Goal: Information Seeking & Learning: Learn about a topic

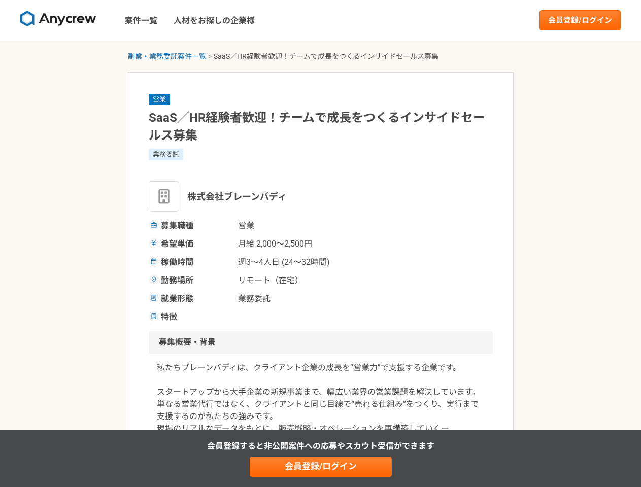
click at [320, 244] on span "月給 2,000〜2,500円" at bounding box center [288, 244] width 101 height 12
click at [58, 20] on img at bounding box center [58, 19] width 76 height 16
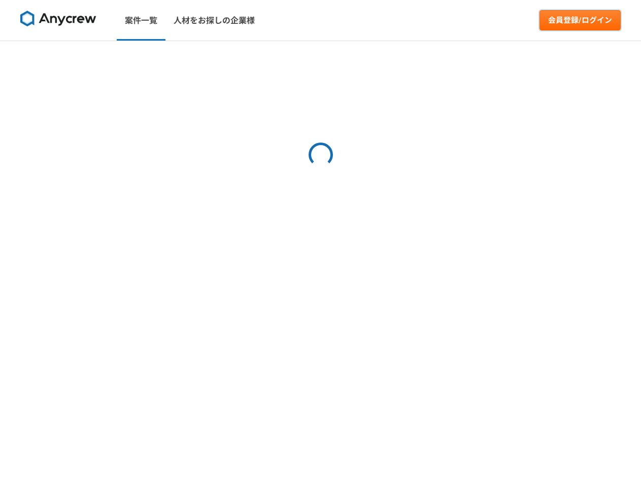
click at [580, 20] on link "会員登録/ログイン" at bounding box center [579, 20] width 81 height 20
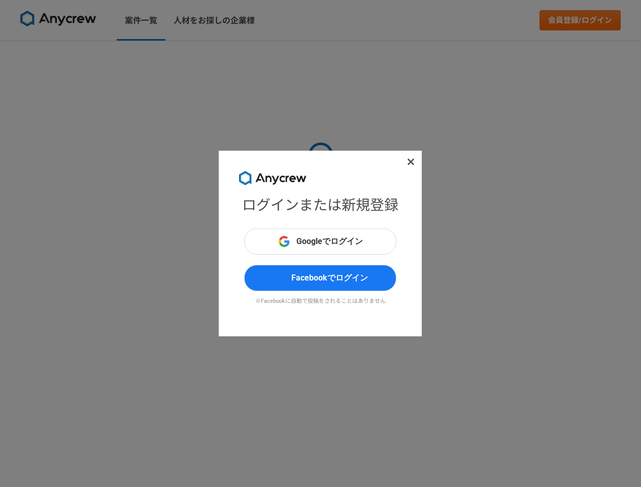
click at [167, 56] on div "ログインまたは新規登録 Googleでログイン Facebookでログイン ※Facebookに自動で投稿をされることはありません" at bounding box center [320, 243] width 641 height 487
click at [321, 467] on div "ログインまたは新規登録 Googleでログイン Facebookでログイン ※Facebookに自動で投稿をされることはありません" at bounding box center [320, 243] width 641 height 487
